Goal: Information Seeking & Learning: Learn about a topic

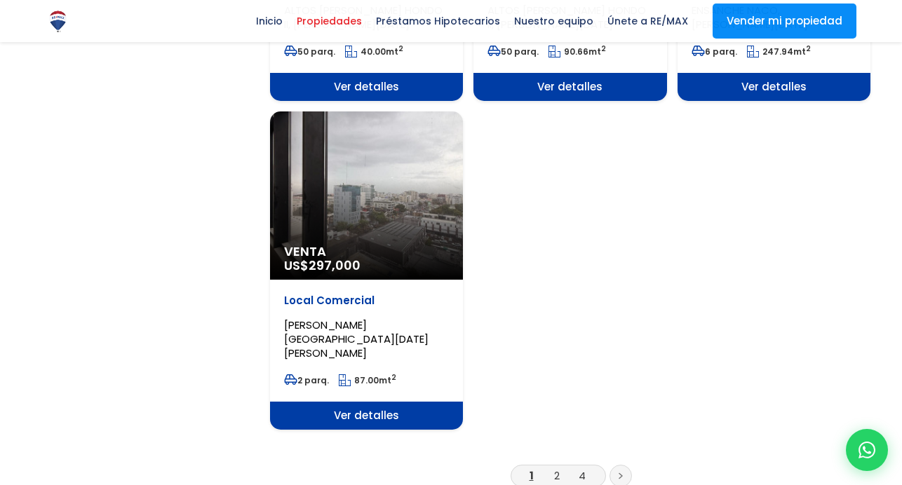
scroll to position [1767, 0]
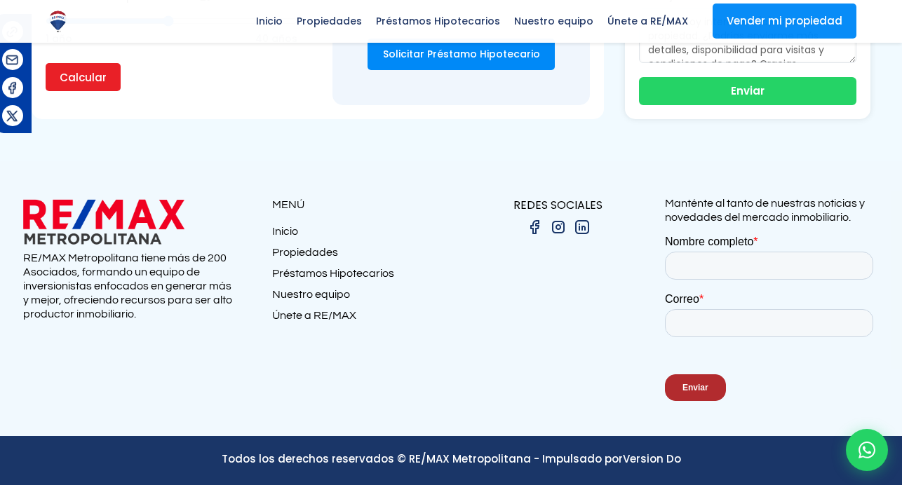
scroll to position [5725, 0]
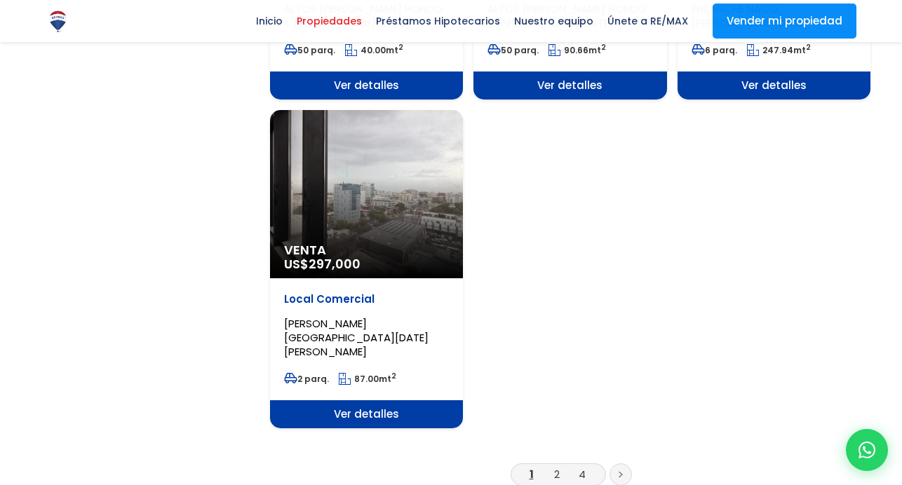
scroll to position [1767, 0]
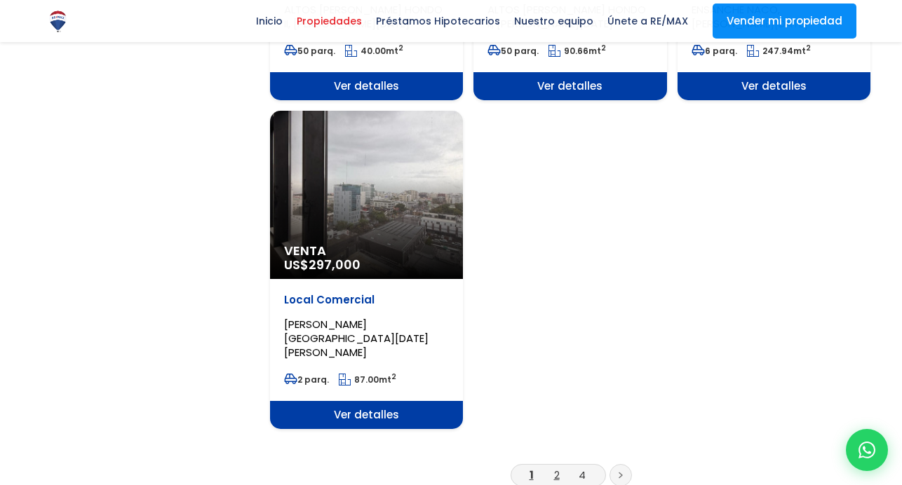
click at [557, 468] on link "2" at bounding box center [557, 475] width 6 height 15
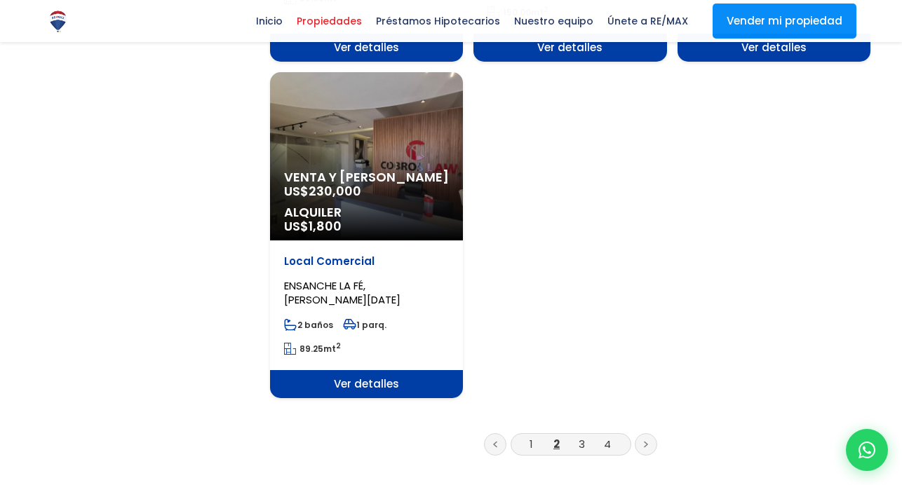
scroll to position [1881, 0]
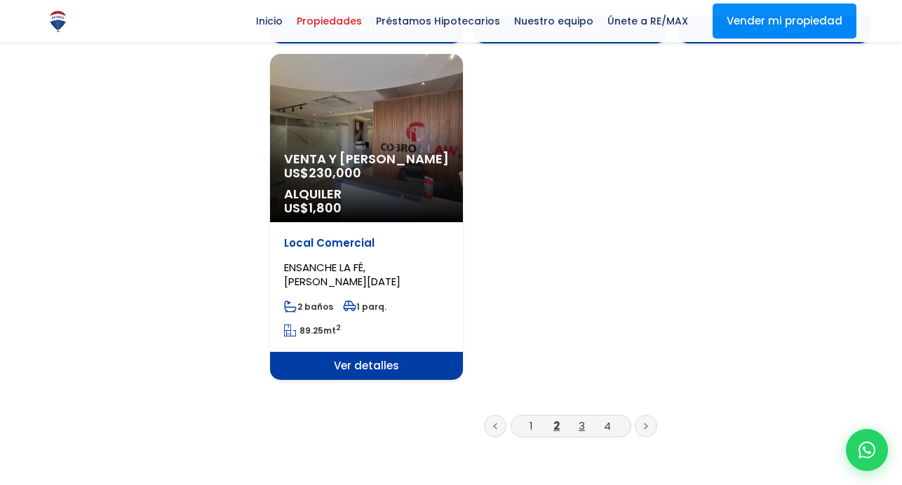
click at [581, 419] on link "3" at bounding box center [582, 426] width 6 height 15
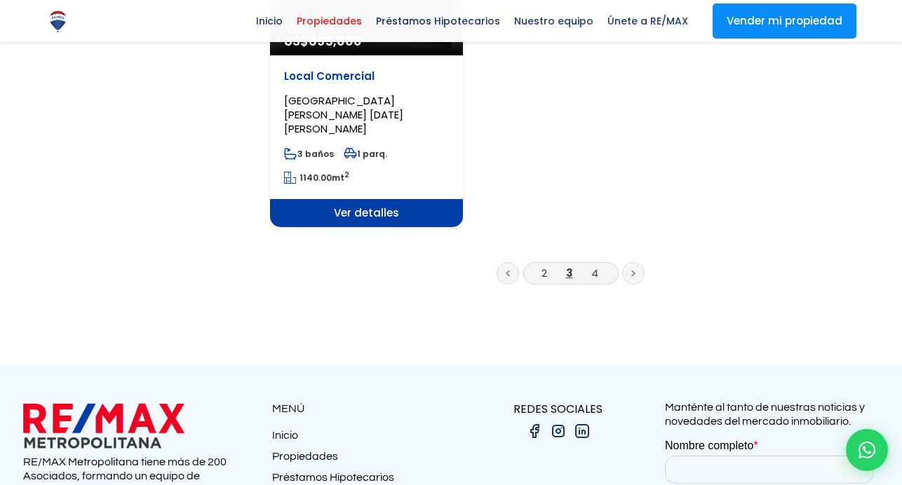
scroll to position [2027, 0]
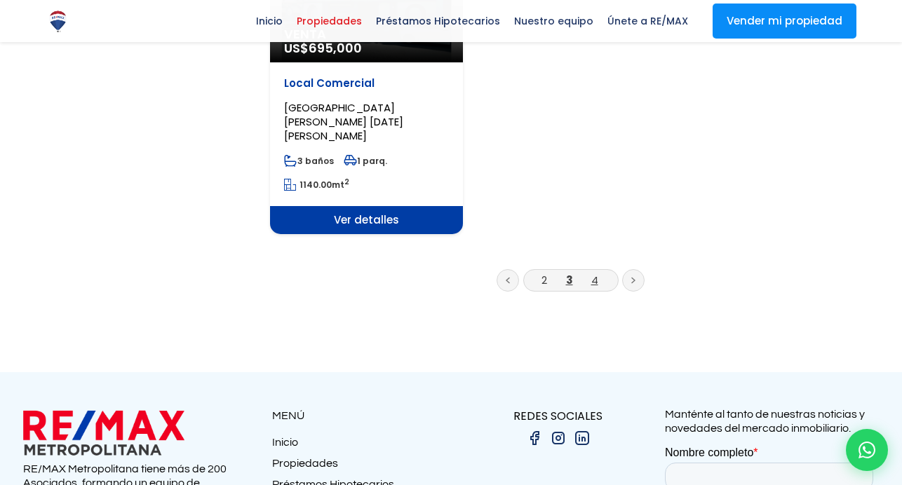
click at [595, 273] on link "4" at bounding box center [594, 280] width 7 height 15
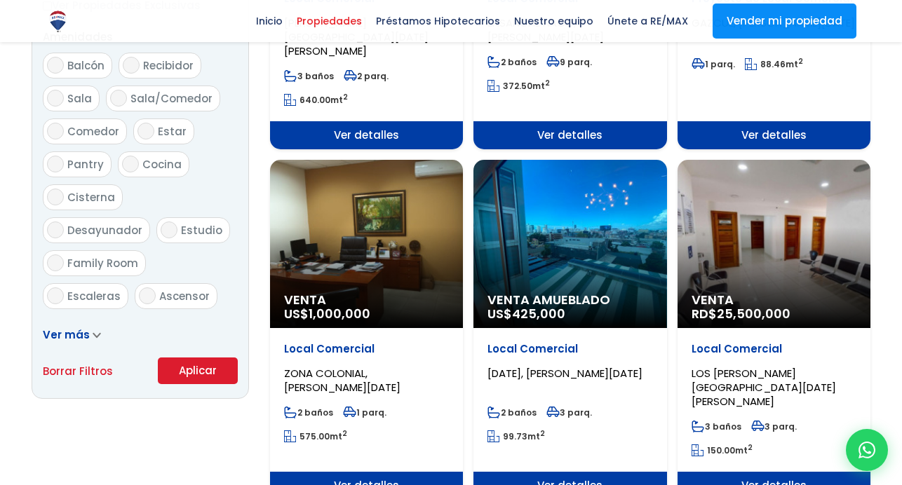
scroll to position [751, 0]
